Goal: Task Accomplishment & Management: Use online tool/utility

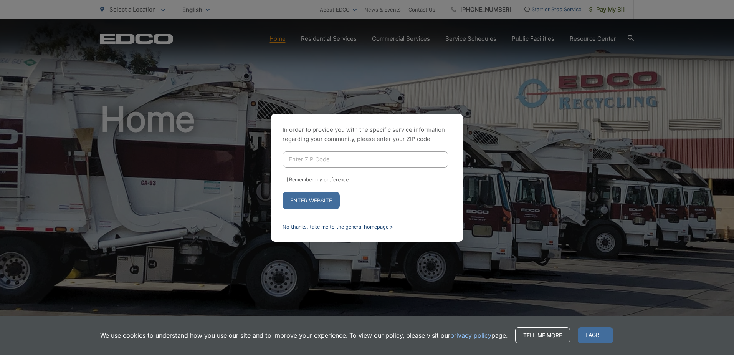
drag, startPoint x: 335, startPoint y: 220, endPoint x: 336, endPoint y: 227, distance: 7.1
click at [335, 220] on div "In order to provide you with the specific service information regarding your co…" at bounding box center [367, 178] width 192 height 128
click at [338, 227] on link "No thanks, take me to the general homepage >" at bounding box center [338, 227] width 111 height 6
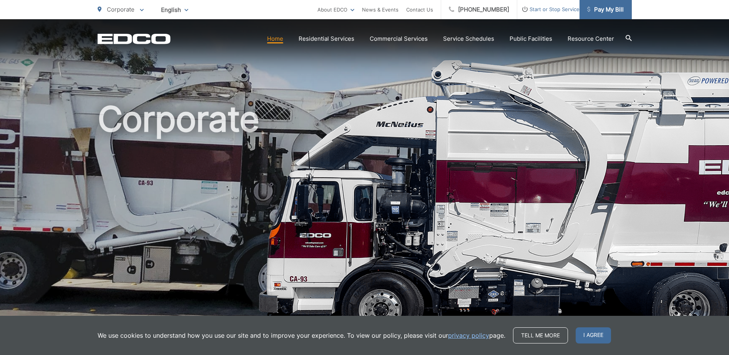
click at [600, 9] on span "Pay My Bill" at bounding box center [605, 9] width 36 height 9
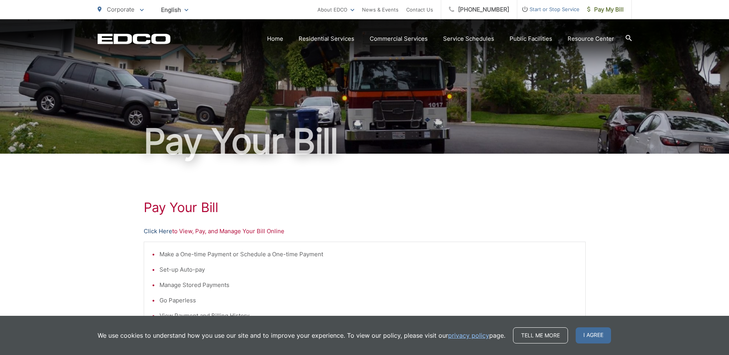
click at [156, 232] on link "Click Here" at bounding box center [158, 231] width 28 height 9
